Goal: Transaction & Acquisition: Book appointment/travel/reservation

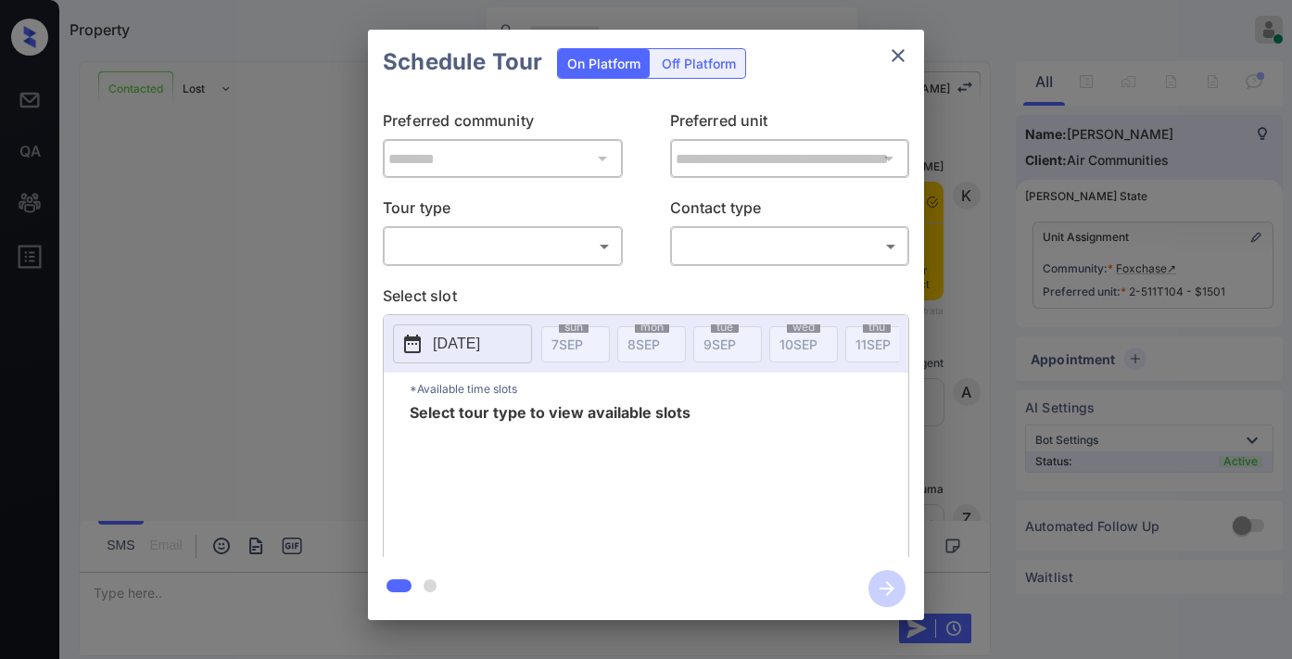
click at [512, 241] on body "Property [PERSON_NAME] Online Set yourself offline Set yourself on break Profil…" at bounding box center [646, 329] width 1292 height 659
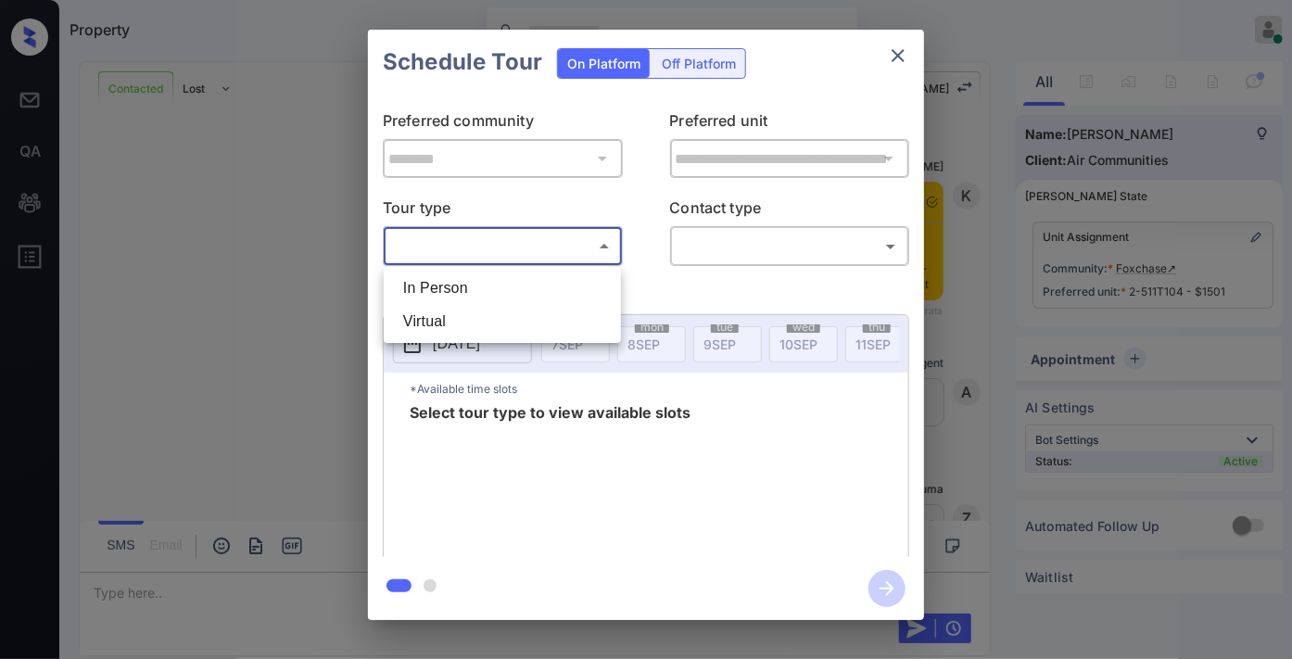
scroll to position [6016, 0]
click at [507, 279] on li "In Person" at bounding box center [502, 288] width 228 height 33
type input "********"
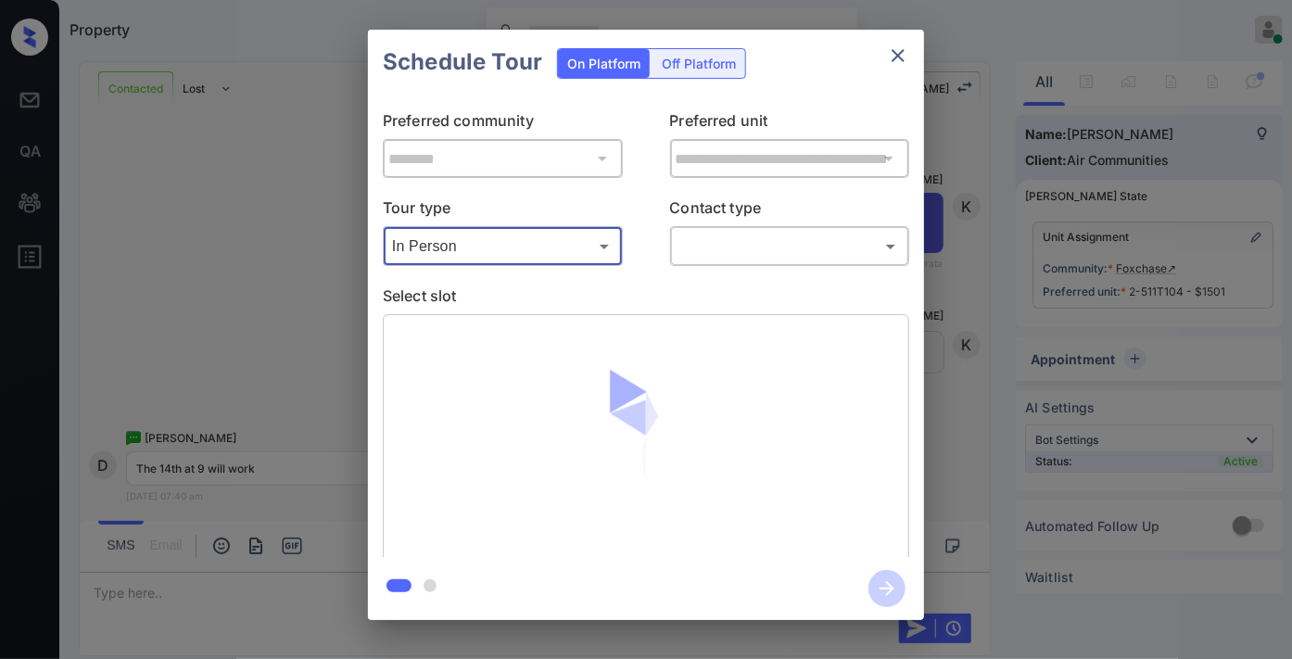
click at [770, 251] on body "Property [PERSON_NAME] Online Set yourself offline Set yourself on break Profil…" at bounding box center [646, 329] width 1292 height 659
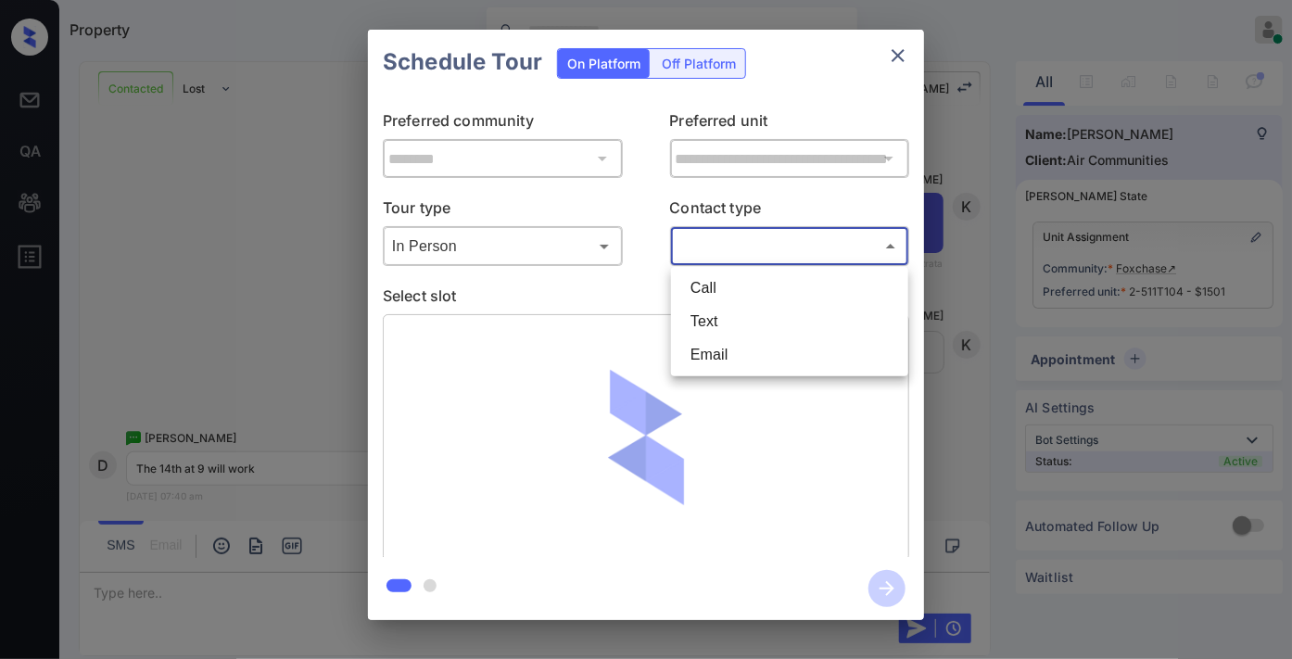
click at [755, 318] on li "Text" at bounding box center [790, 321] width 228 height 33
type input "****"
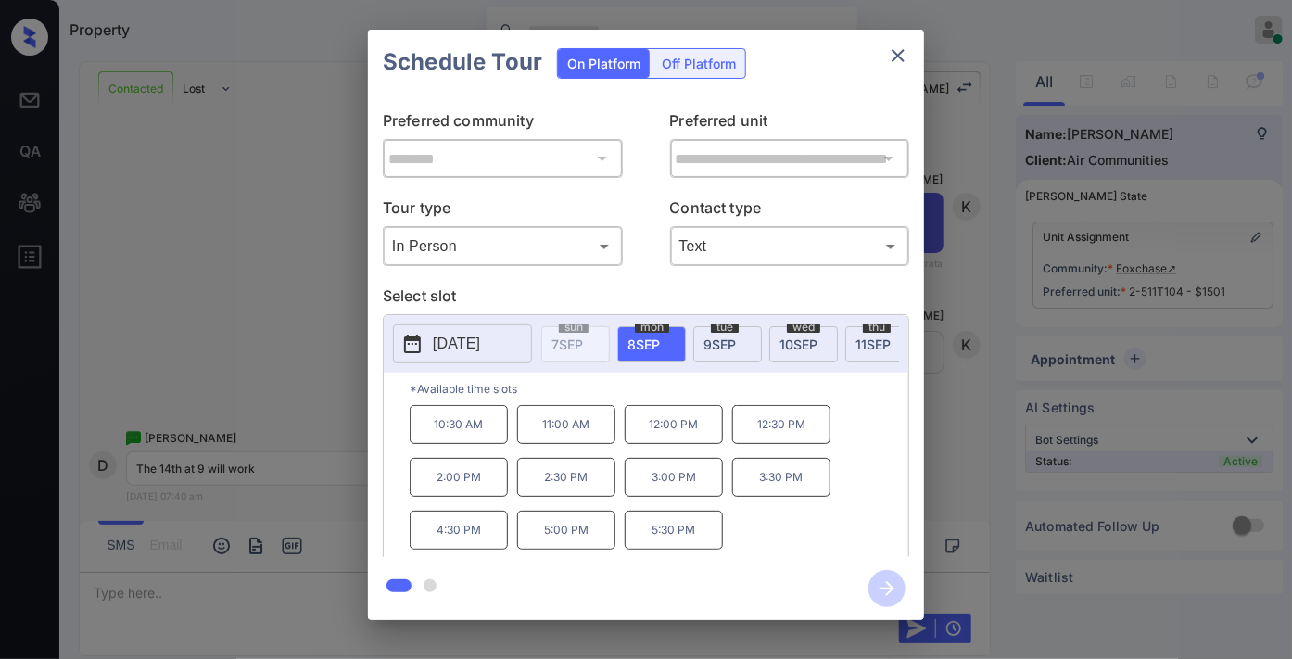
click at [449, 331] on button "[DATE]" at bounding box center [462, 343] width 139 height 39
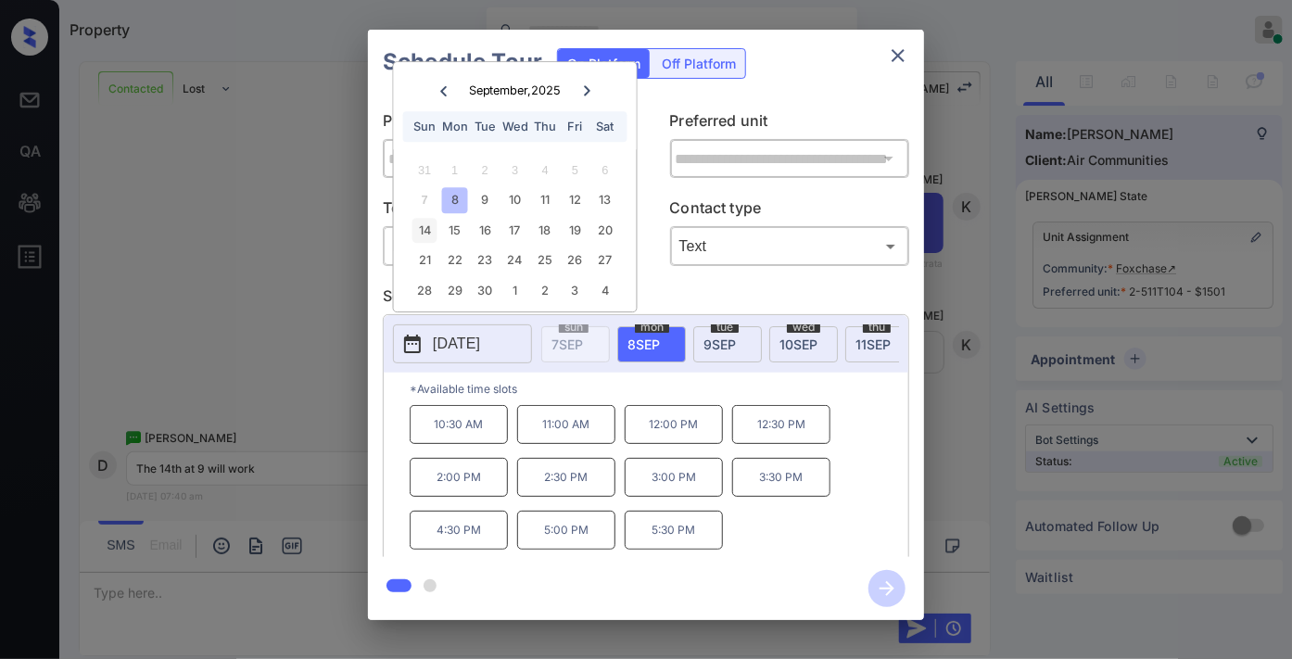
click at [424, 228] on div "14" at bounding box center [424, 230] width 25 height 25
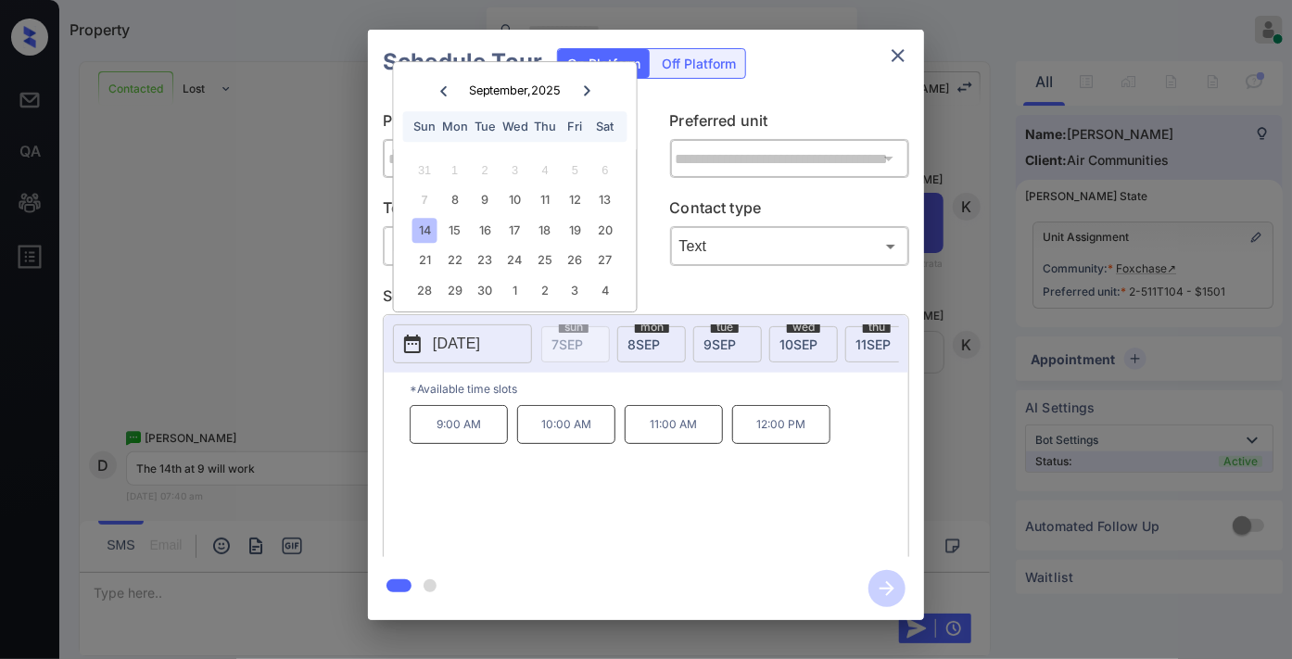
click at [462, 440] on p "9:00 AM" at bounding box center [459, 424] width 98 height 39
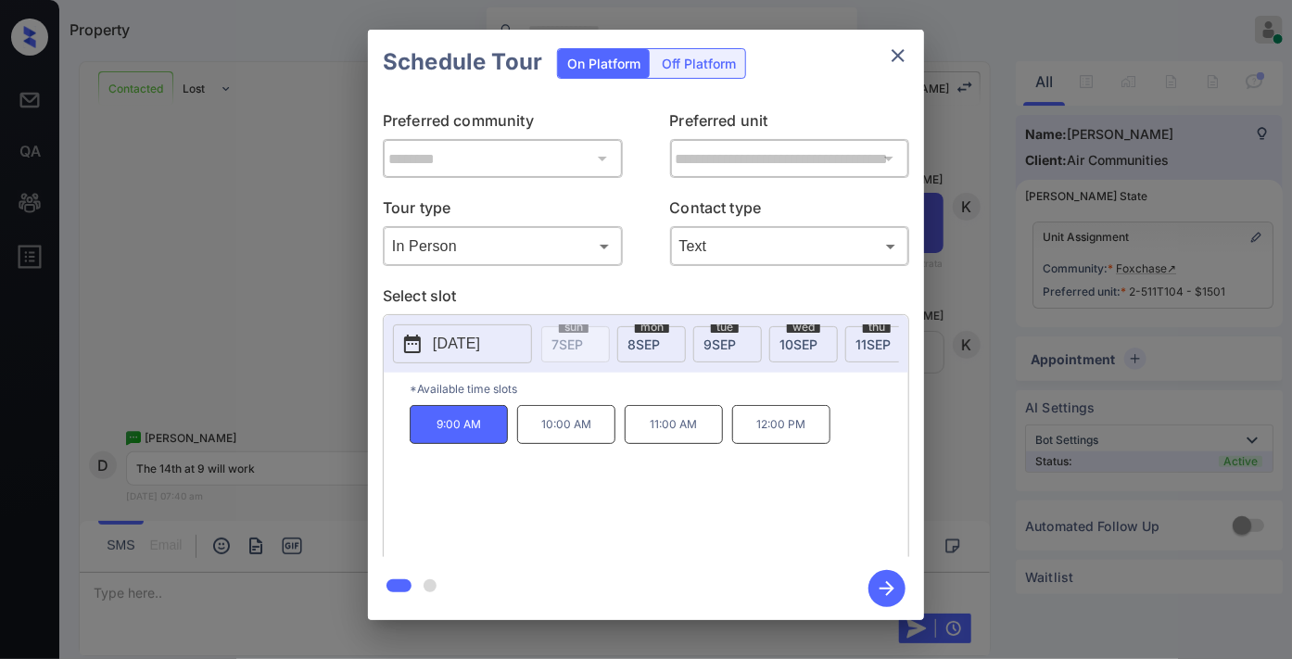
click at [893, 593] on icon "button" at bounding box center [886, 588] width 37 height 37
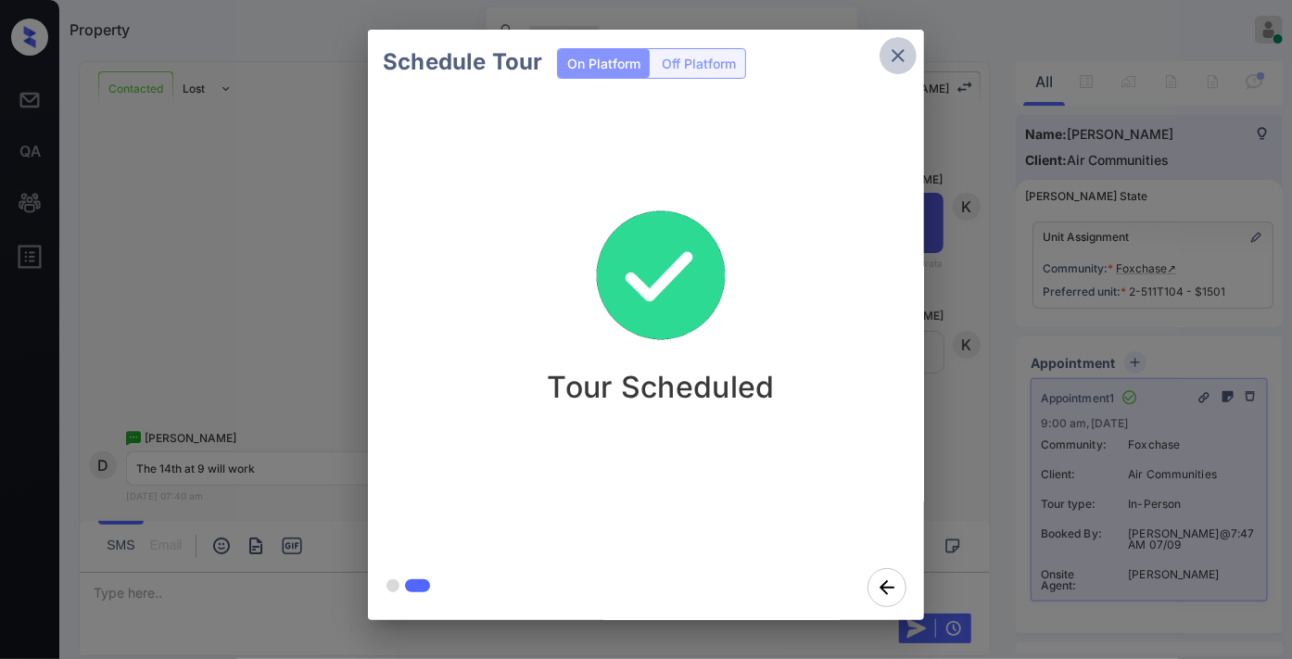
click at [895, 67] on button "close" at bounding box center [897, 55] width 37 height 37
